Goal: Feedback & Contribution: Leave review/rating

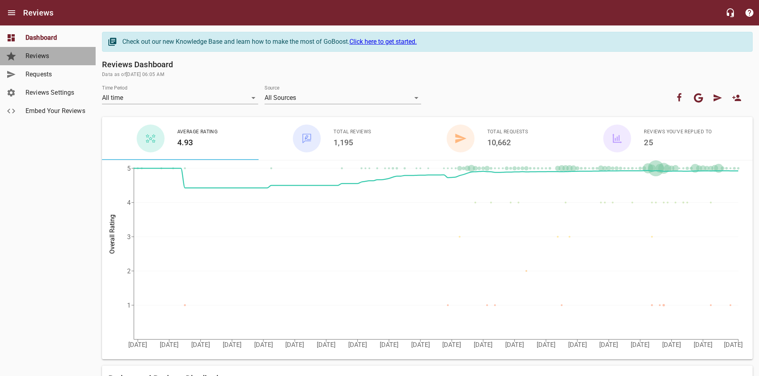
click at [37, 54] on span "Reviews" at bounding box center [55, 56] width 61 height 10
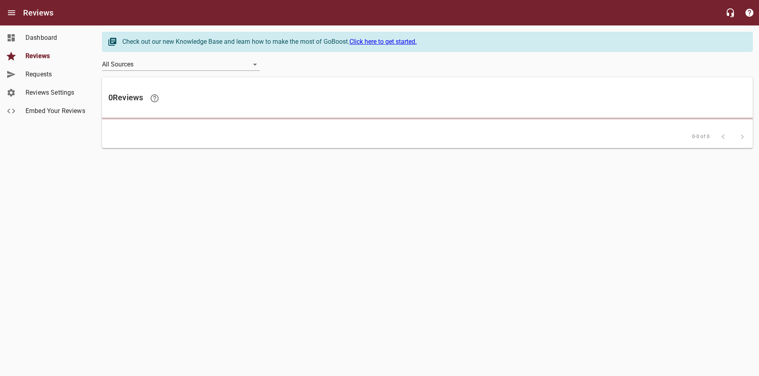
click at [37, 69] on link "Requests" at bounding box center [48, 74] width 96 height 18
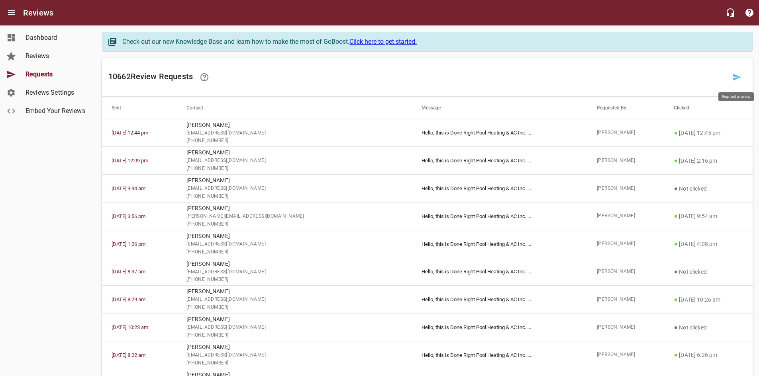
click at [735, 76] on icon at bounding box center [737, 77] width 8 height 7
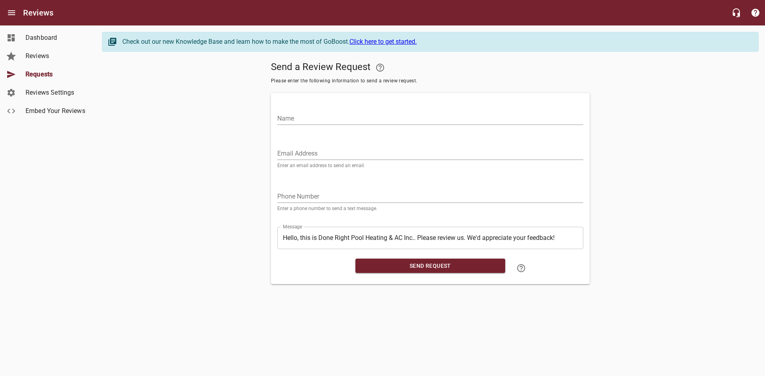
drag, startPoint x: 330, startPoint y: 152, endPoint x: 326, endPoint y: 136, distance: 16.8
click at [330, 152] on input "Email Address" at bounding box center [430, 153] width 306 height 13
paste input "[EMAIL_ADDRESS][DOMAIN_NAME]"
type input "[EMAIL_ADDRESS][DOMAIN_NAME]"
click at [320, 119] on input "Name" at bounding box center [430, 118] width 306 height 13
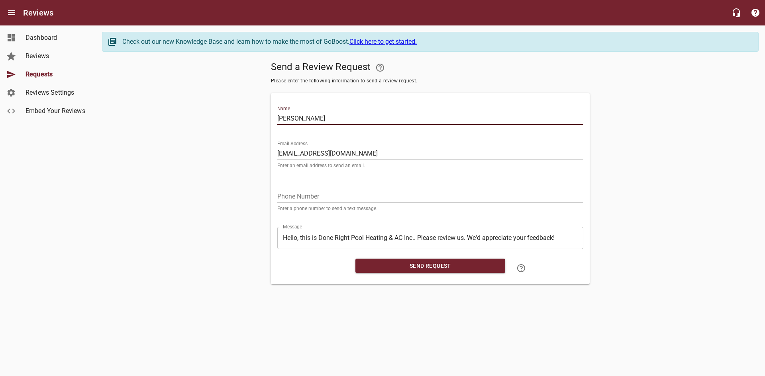
type input "[PERSON_NAME]"
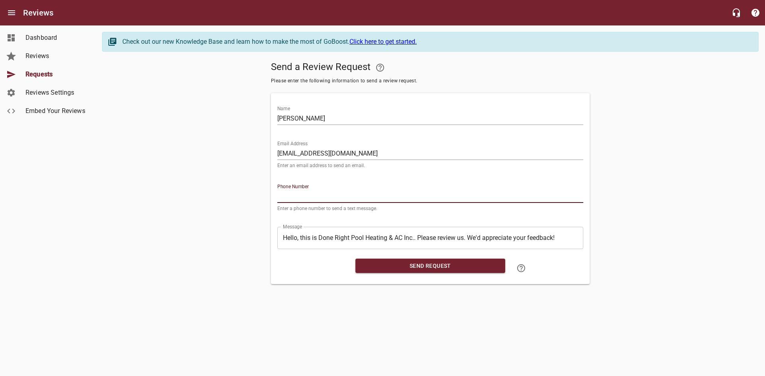
click at [364, 200] on input "tel" at bounding box center [430, 196] width 306 height 13
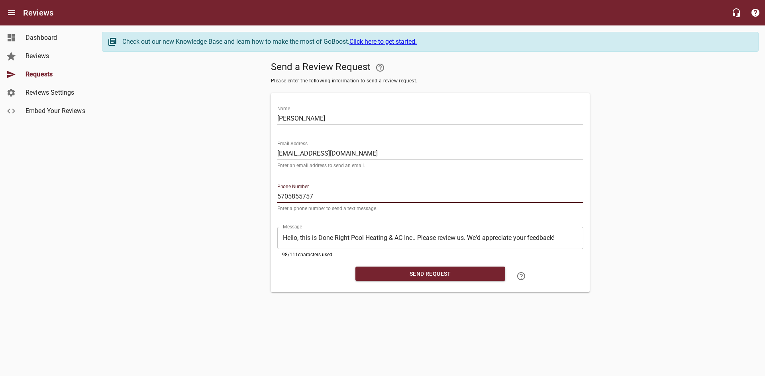
type input "5705855757"
click at [405, 267] on button "Send Request" at bounding box center [430, 274] width 150 height 15
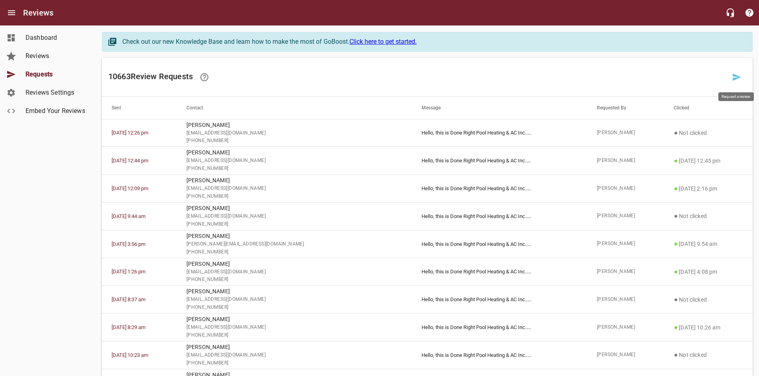
click at [738, 80] on icon at bounding box center [737, 77] width 10 height 10
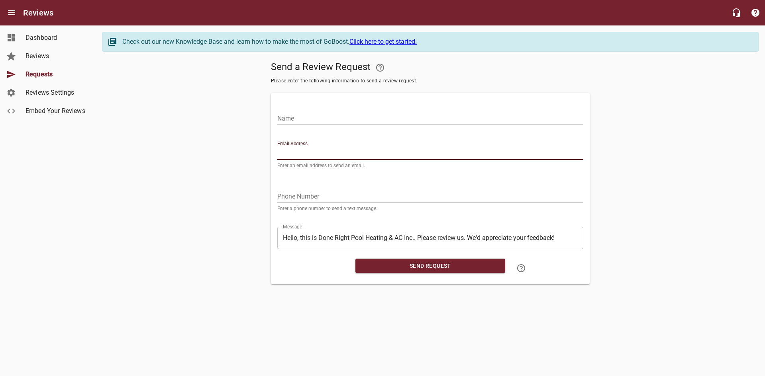
click at [352, 149] on input "Email Address" at bounding box center [430, 153] width 306 height 13
paste input "[EMAIL_ADDRESS][DOMAIN_NAME]"
type input "[EMAIL_ADDRESS][DOMAIN_NAME]"
click at [343, 123] on input "Name" at bounding box center [430, 118] width 306 height 13
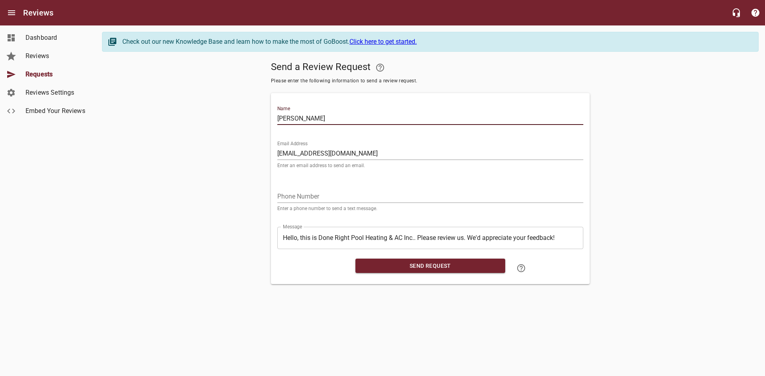
type input "[PERSON_NAME]"
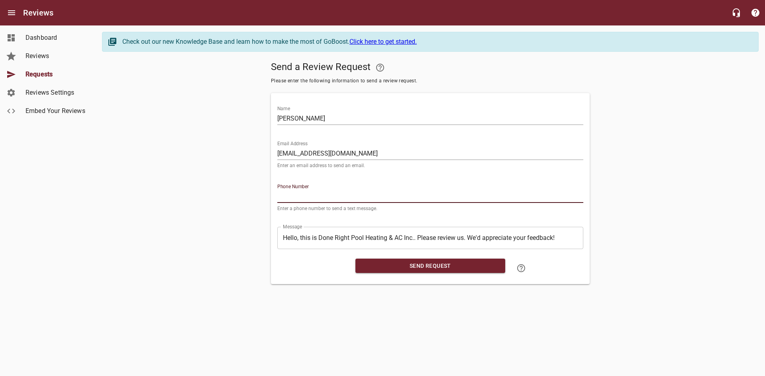
click at [313, 197] on input "tel" at bounding box center [430, 196] width 306 height 13
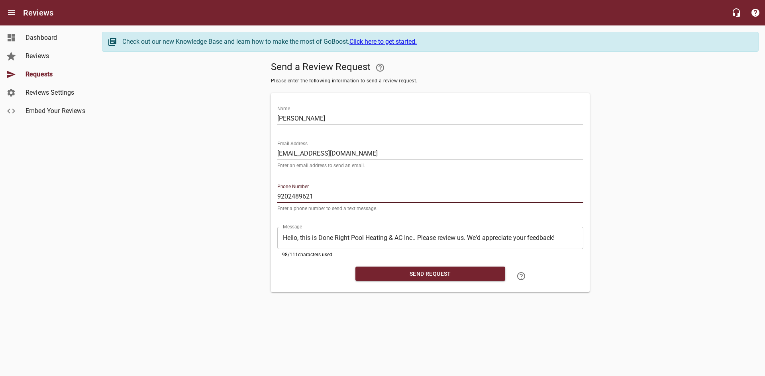
type input "9202489621"
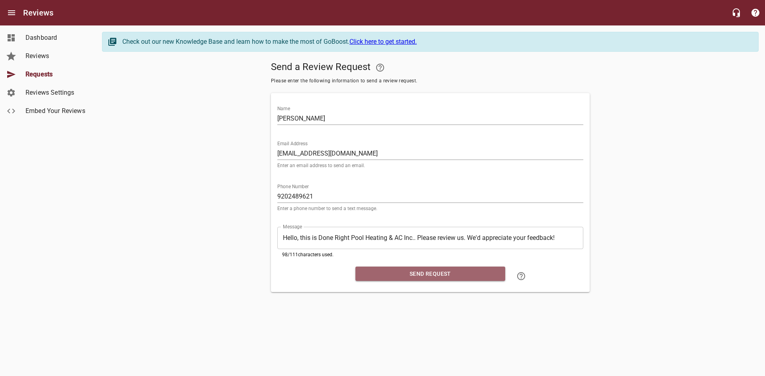
click at [391, 272] on span "Send Request" at bounding box center [430, 274] width 137 height 10
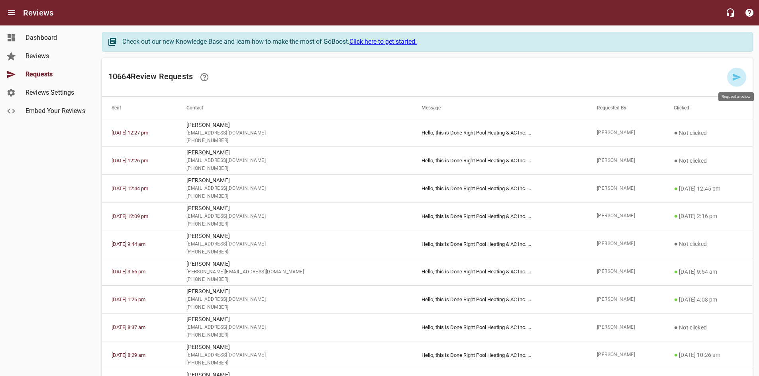
click at [733, 78] on icon at bounding box center [737, 77] width 8 height 7
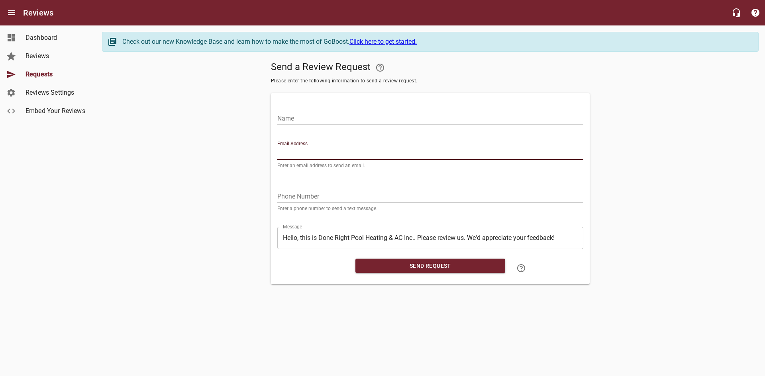
click at [393, 155] on input "Email Address" at bounding box center [430, 153] width 306 height 13
paste input "[EMAIL_ADDRESS][DOMAIN_NAME]"
type input "[EMAIL_ADDRESS][DOMAIN_NAME]"
drag, startPoint x: 374, startPoint y: 118, endPoint x: 376, endPoint y: 113, distance: 5.7
click at [374, 118] on input "Name" at bounding box center [430, 118] width 306 height 13
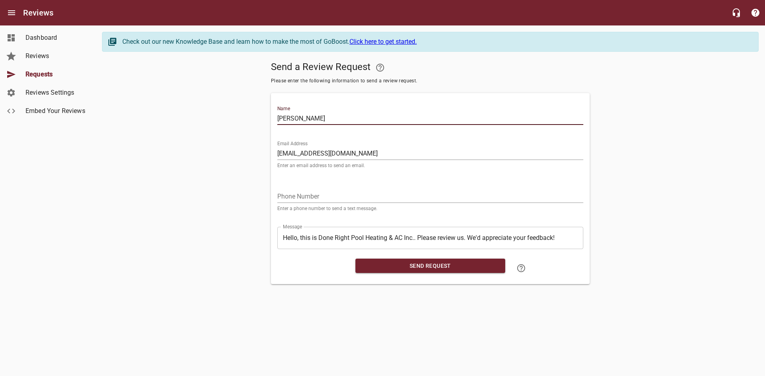
type input "[PERSON_NAME]"
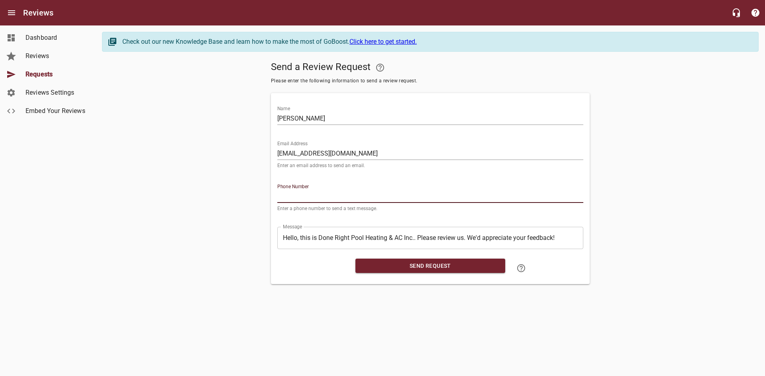
click at [287, 195] on input "tel" at bounding box center [430, 196] width 306 height 13
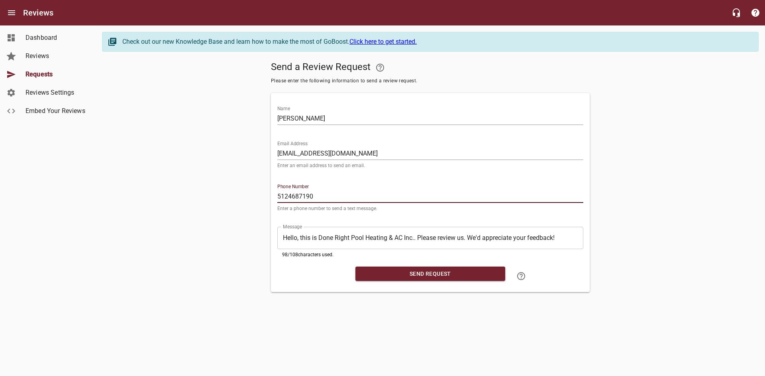
type input "5124687190"
click at [386, 269] on span "Send Request" at bounding box center [430, 274] width 137 height 10
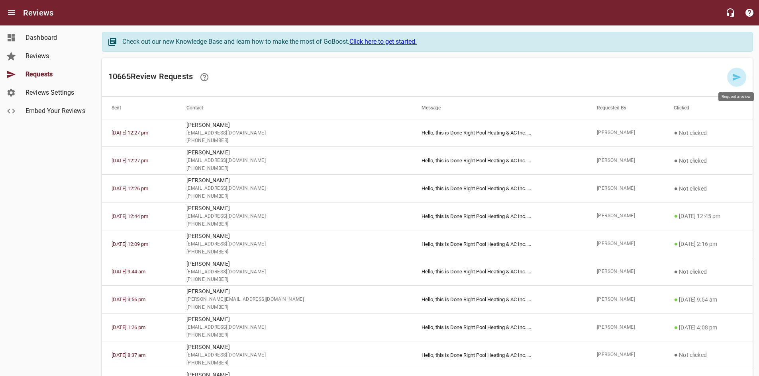
click at [733, 78] on link at bounding box center [736, 77] width 19 height 19
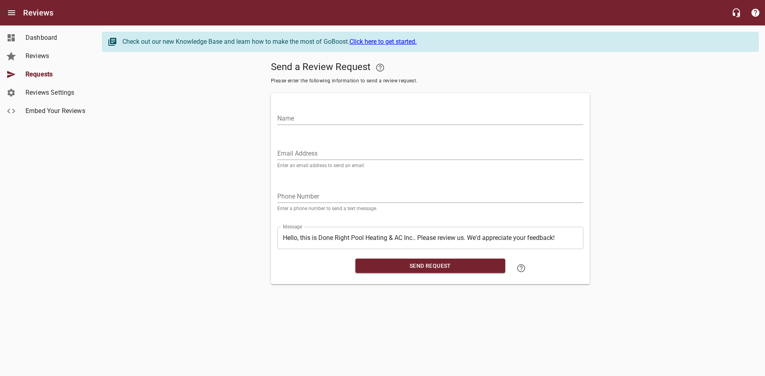
click at [416, 149] on input "Email Address" at bounding box center [430, 153] width 306 height 13
paste input "[EMAIL_ADDRESS][DOMAIN_NAME]"
type input "[EMAIL_ADDRESS][DOMAIN_NAME]"
click at [416, 112] on input "Name" at bounding box center [430, 118] width 306 height 13
click at [408, 112] on input "Name" at bounding box center [430, 118] width 306 height 13
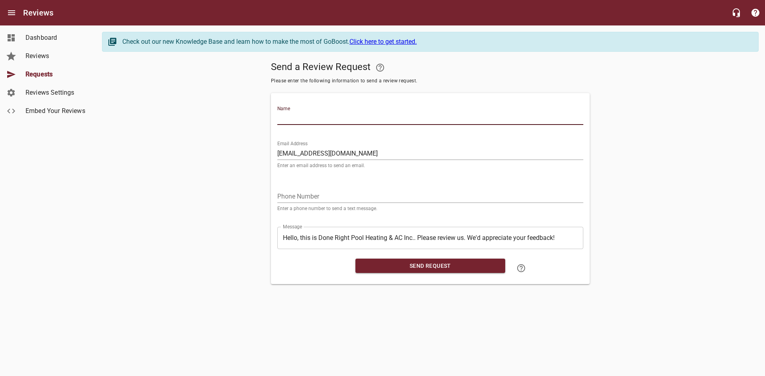
paste input "[PERSON_NAME]"
type input "[PERSON_NAME]"
click at [376, 267] on span "Send Request" at bounding box center [430, 266] width 137 height 10
